Goal: Task Accomplishment & Management: Manage account settings

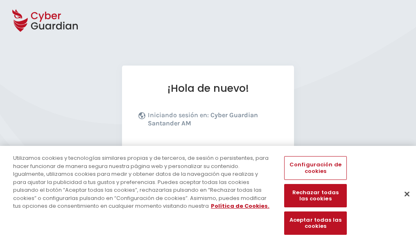
scroll to position [100, 0]
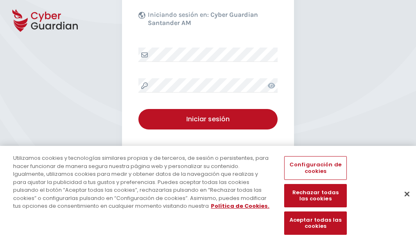
click at [403, 202] on button "Cerrar" at bounding box center [407, 194] width 18 height 18
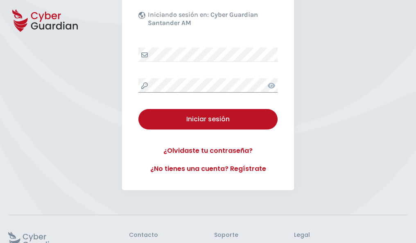
scroll to position [159, 0]
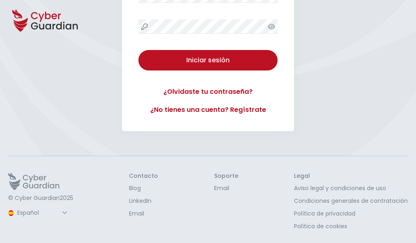
click at [138, 50] on button "Iniciar sesión" at bounding box center [207, 60] width 139 height 20
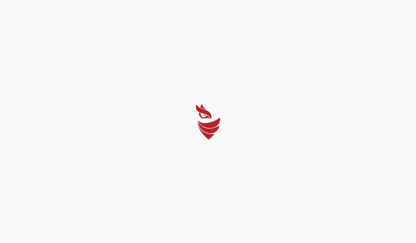
scroll to position [0, 0]
select select "Português (BR)"
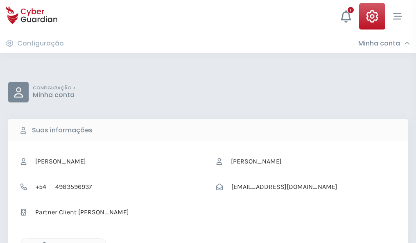
click at [42, 242] on icon "button" at bounding box center [42, 245] width 7 height 7
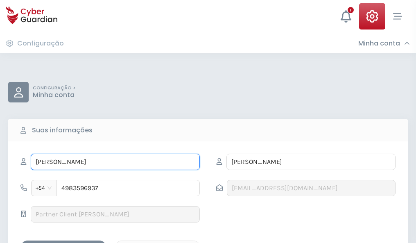
click at [115, 162] on input "FABIO" at bounding box center [115, 162] width 169 height 16
type input "F"
type input "Sabina"
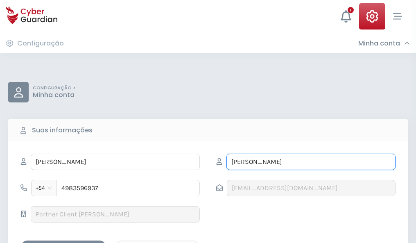
click at [311, 162] on input "PALACIOS" at bounding box center [310, 162] width 169 height 16
type input "P"
type input "Macías"
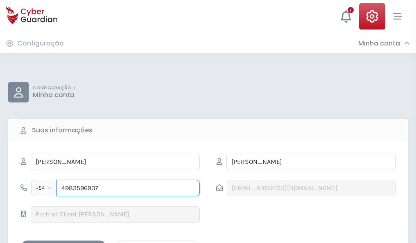
click at [128, 188] on input "4983596937" at bounding box center [127, 188] width 143 height 16
type input "4"
type input "4826255814"
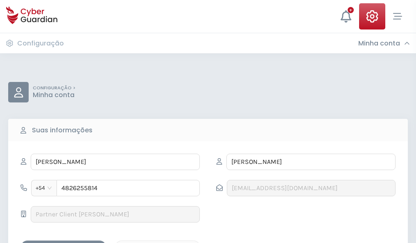
click at [63, 242] on div "Salvar alterações" at bounding box center [64, 247] width 74 height 10
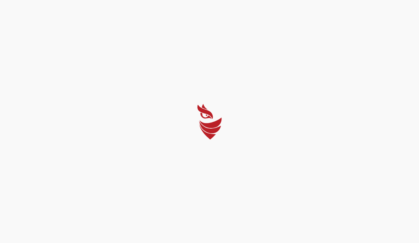
select select "Português (BR)"
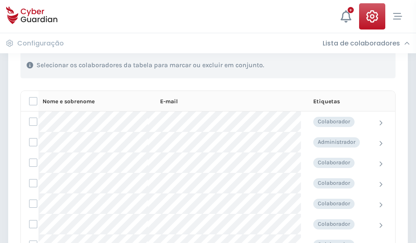
scroll to position [350, 0]
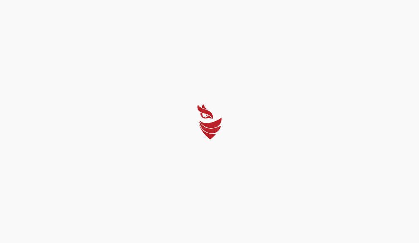
select select "Português (BR)"
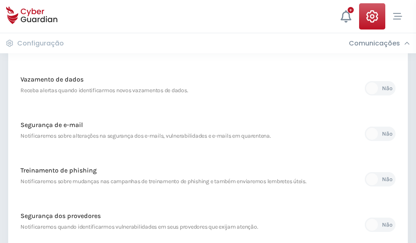
scroll to position [431, 0]
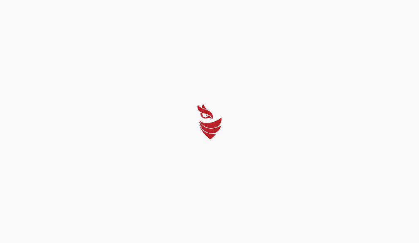
select select "Português (BR)"
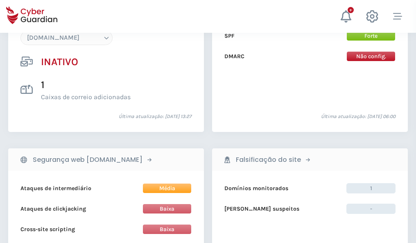
scroll to position [770, 0]
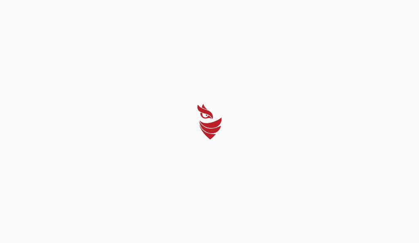
select select "Português (BR)"
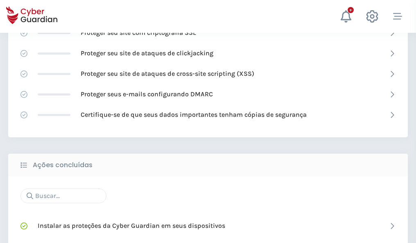
scroll to position [545, 0]
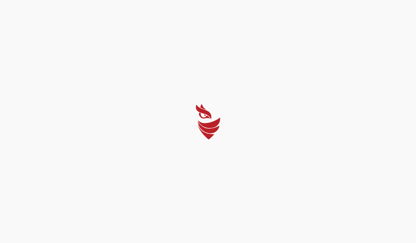
select select "Português (BR)"
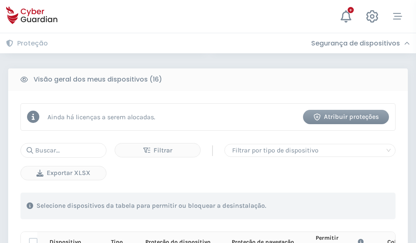
scroll to position [723, 0]
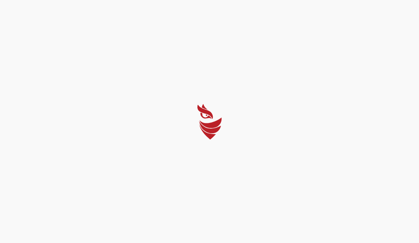
select select "Português (BR)"
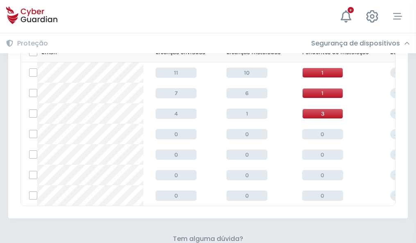
scroll to position [359, 0]
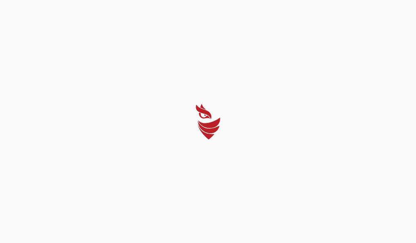
select select "Português (BR)"
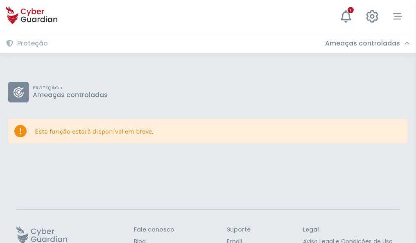
scroll to position [53, 0]
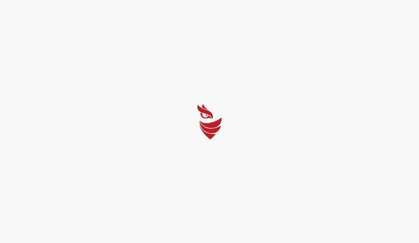
select select "Português (BR)"
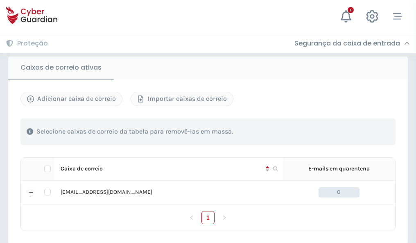
scroll to position [676, 0]
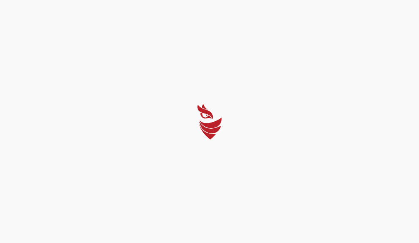
select select "Português (BR)"
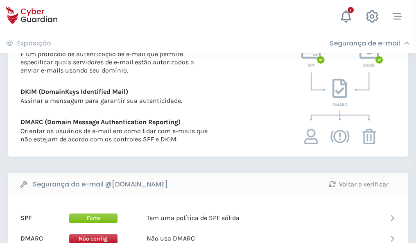
scroll to position [442, 0]
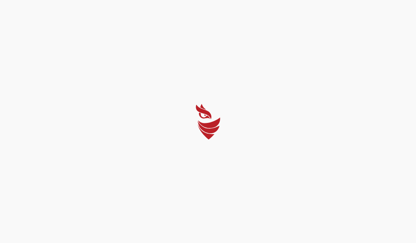
select select "Português (BR)"
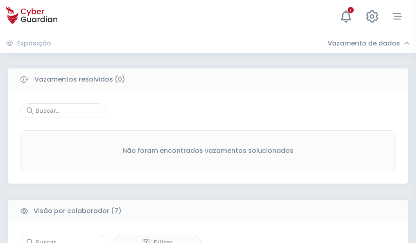
scroll to position [677, 0]
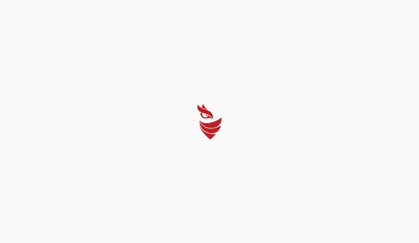
select select "Português (BR)"
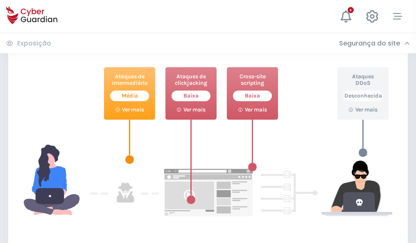
scroll to position [446, 0]
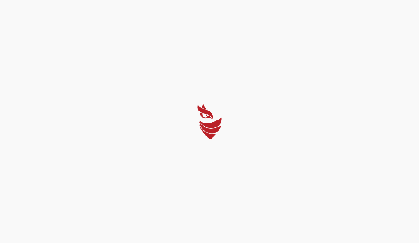
select select "Português (BR)"
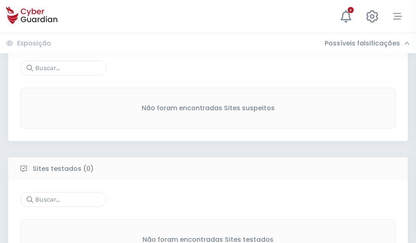
scroll to position [428, 0]
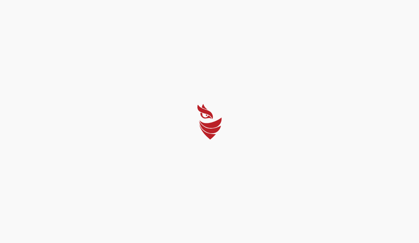
select select "Português (BR)"
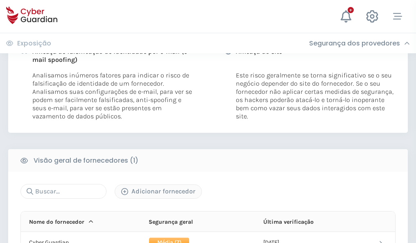
scroll to position [417, 0]
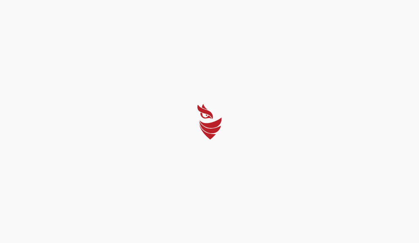
select select "Português (BR)"
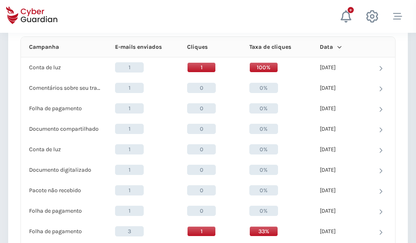
scroll to position [734, 0]
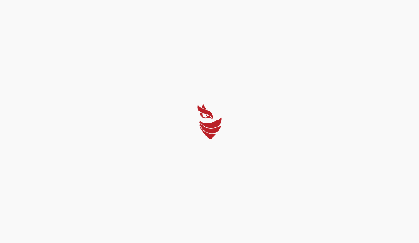
select select "Português (BR)"
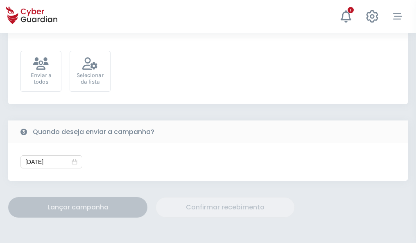
scroll to position [300, 0]
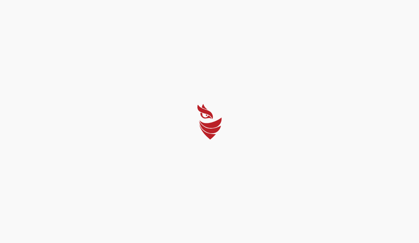
select select "Português (BR)"
